Goal: Navigation & Orientation: Find specific page/section

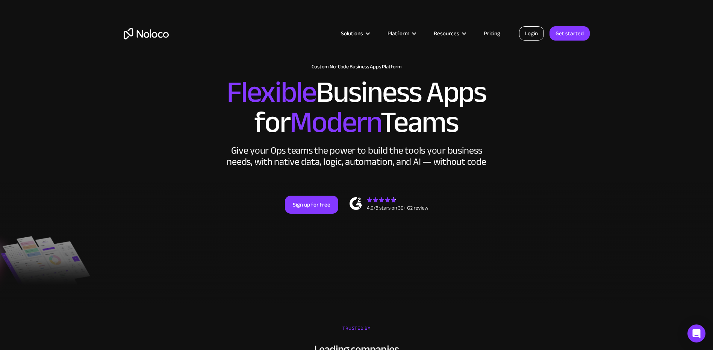
click at [532, 35] on link "Login" at bounding box center [531, 33] width 25 height 14
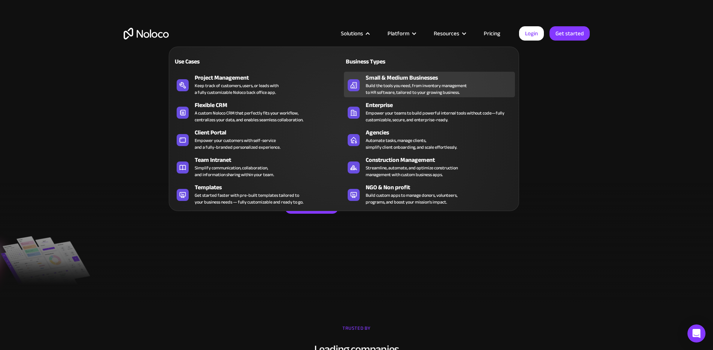
click at [380, 80] on div "Small & Medium Businesses" at bounding box center [442, 77] width 153 height 9
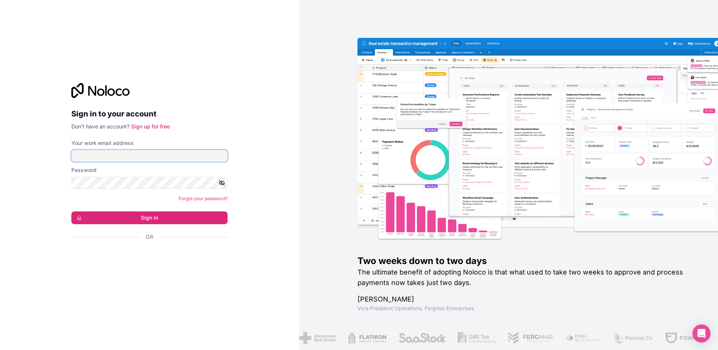
click at [174, 156] on input "Your work email address" at bounding box center [149, 156] width 156 height 12
type input "[EMAIL_ADDRESS][DOMAIN_NAME]"
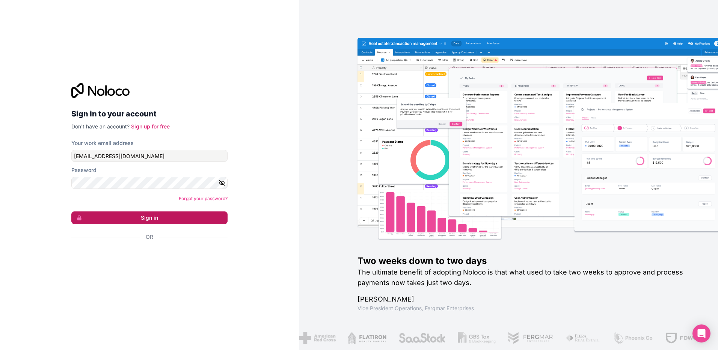
click at [144, 221] on button "Sign in" at bounding box center [149, 218] width 156 height 13
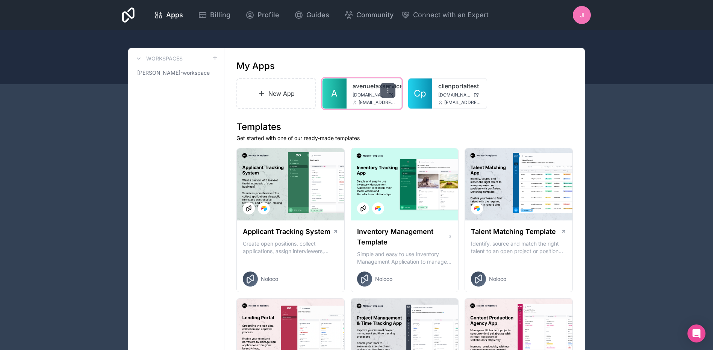
click at [385, 89] on icon at bounding box center [388, 91] width 6 height 6
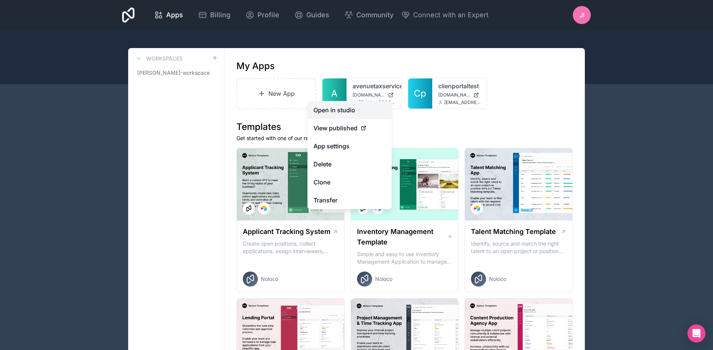
click at [340, 114] on link "Open in studio" at bounding box center [349, 110] width 84 height 18
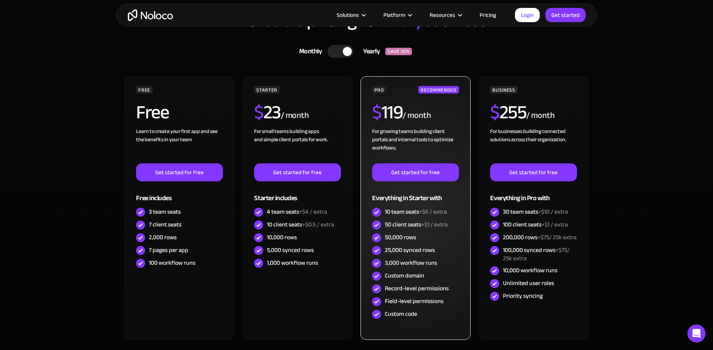
scroll to position [2055, 0]
